Goal: Information Seeking & Learning: Check status

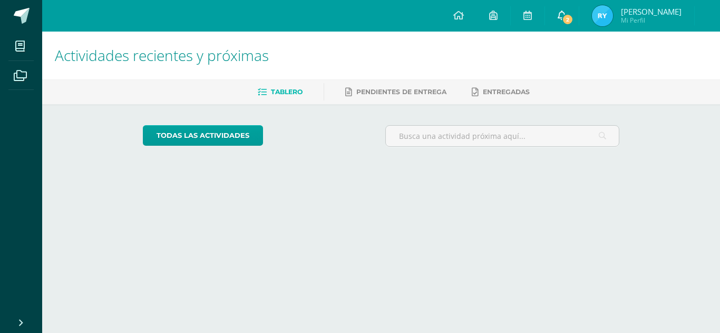
click at [573, 14] on span "2" at bounding box center [568, 20] width 12 height 12
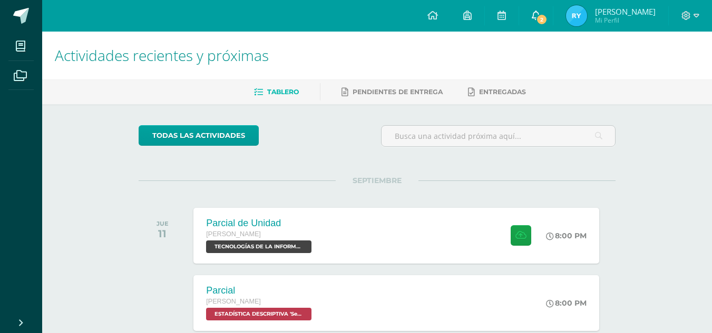
click at [547, 16] on span "2" at bounding box center [542, 20] width 12 height 12
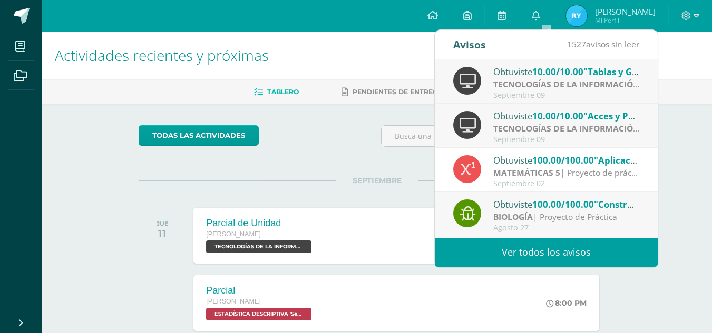
click at [568, 84] on strong "TECNOLOGÍAS DE LA INFORMACIÓN Y LA COMUNICACIÓN 5" at bounding box center [614, 84] width 243 height 12
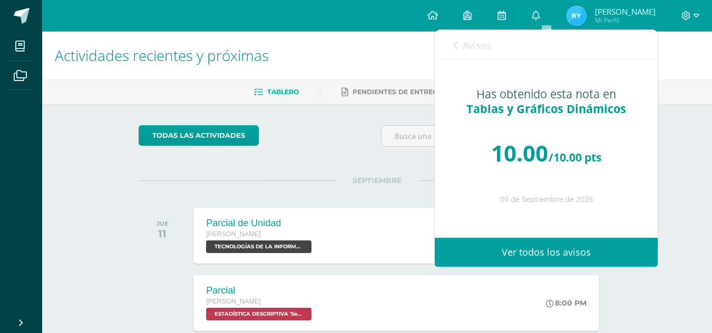
click at [456, 46] on icon at bounding box center [455, 45] width 4 height 8
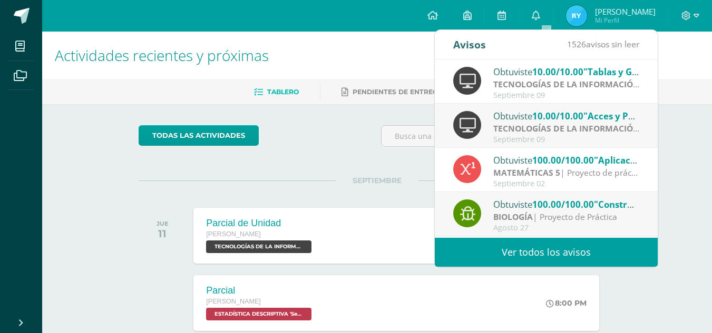
click at [509, 110] on div "Obtuviste 10.00/10.00 "Acces y Power Pivot" en TECNOLOGÍAS DE LA INFORMACIÓN Y …" at bounding box center [566, 116] width 146 height 14
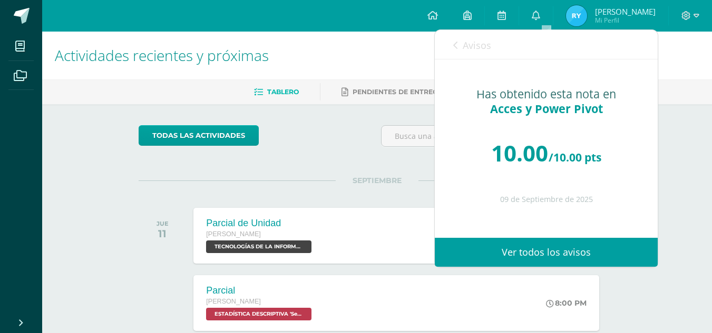
click at [520, 119] on div "Has obtenido esta nota en Acces y Power Pivot 10.00 /10.00 pts [DATE]" at bounding box center [546, 141] width 223 height 163
click at [453, 45] on div "Avisos 1525 avisos sin leer Avisos" at bounding box center [546, 44] width 223 height 29
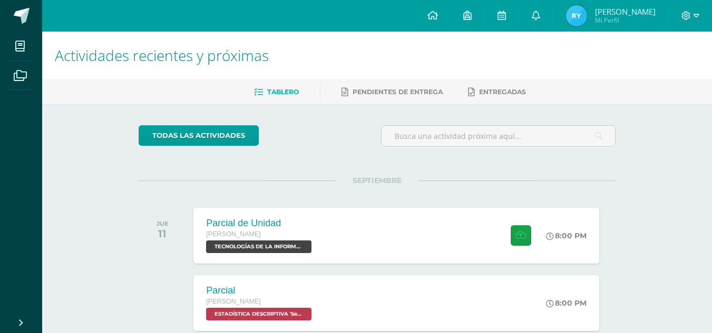
click at [580, 17] on img at bounding box center [576, 15] width 21 height 21
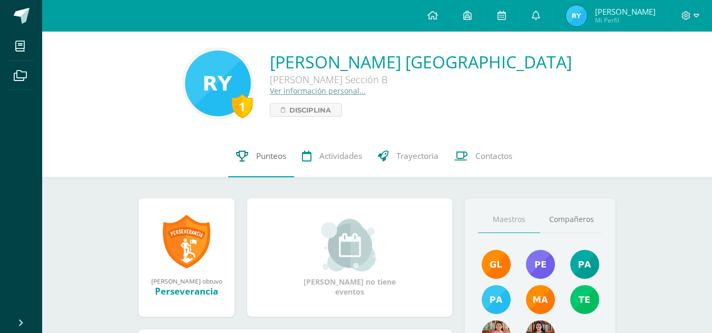
click at [263, 153] on span "Punteos" at bounding box center [271, 156] width 30 height 11
